Goal: Information Seeking & Learning: Learn about a topic

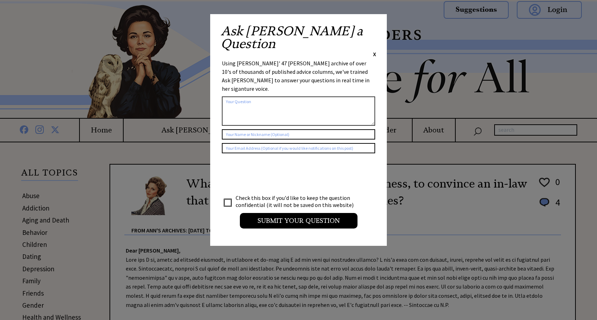
click at [375, 51] on span "X" at bounding box center [374, 54] width 3 height 7
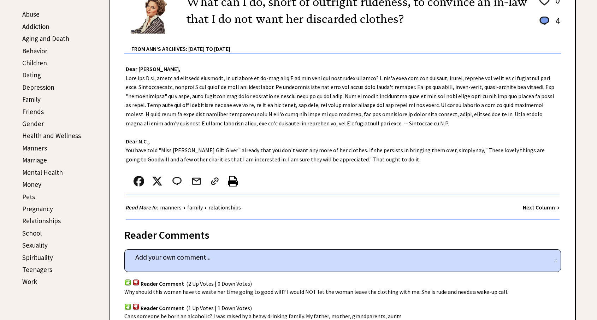
scroll to position [182, 0]
click at [31, 123] on link "Gender" at bounding box center [33, 123] width 22 height 8
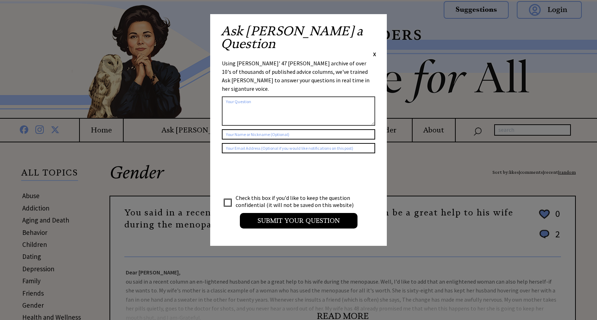
click at [374, 51] on span "X" at bounding box center [374, 54] width 3 height 7
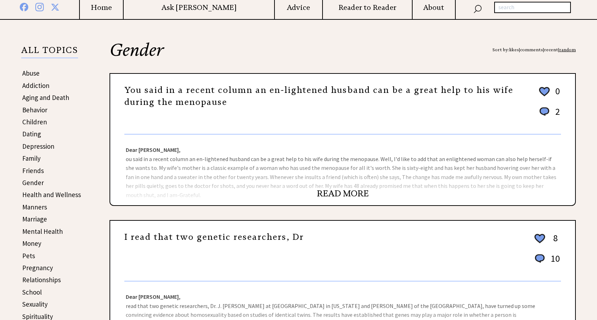
scroll to position [123, 0]
click at [350, 194] on link "READ MORE" at bounding box center [343, 193] width 52 height 11
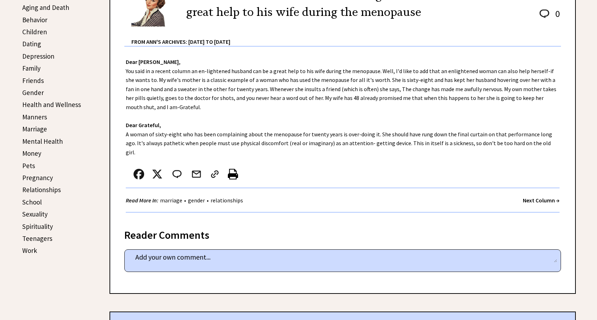
scroll to position [214, 0]
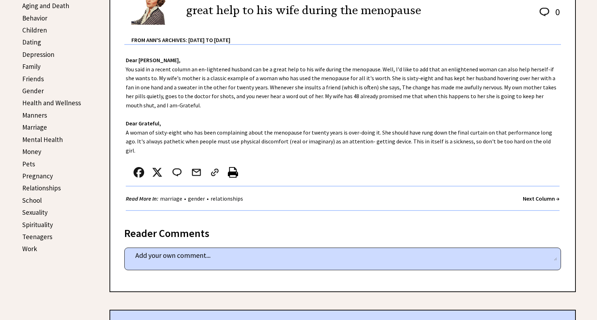
click at [43, 210] on link "Sexuality" at bounding box center [34, 212] width 25 height 8
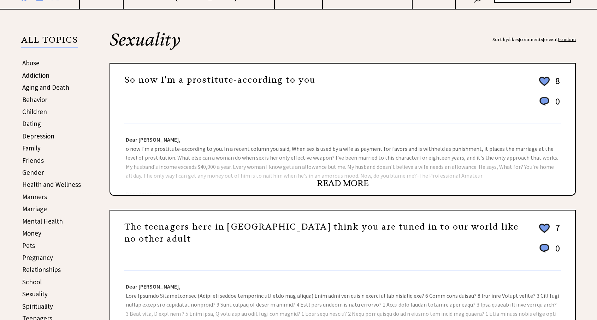
scroll to position [136, 0]
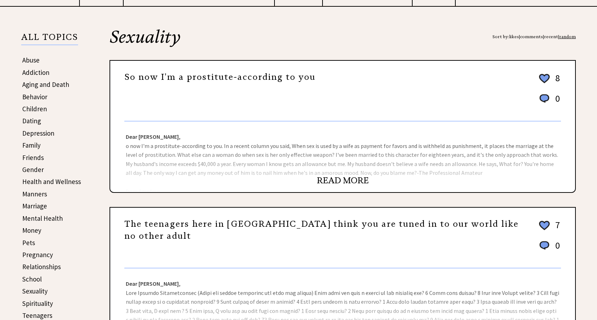
click at [338, 180] on link "READ MORE" at bounding box center [343, 180] width 52 height 11
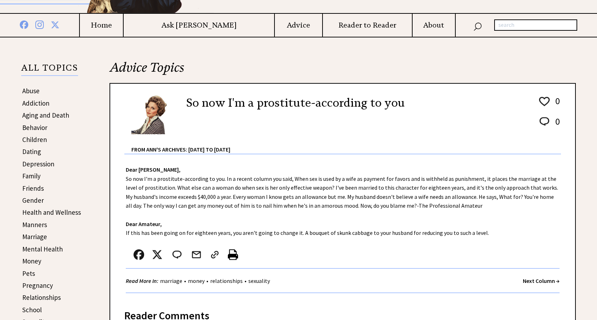
scroll to position [105, 0]
